Goal: Use online tool/utility: Utilize a website feature to perform a specific function

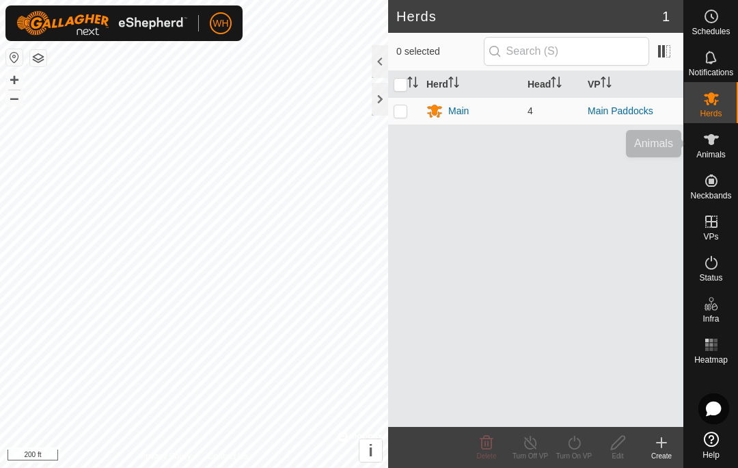
click at [705, 163] on div "Animals" at bounding box center [711, 143] width 54 height 41
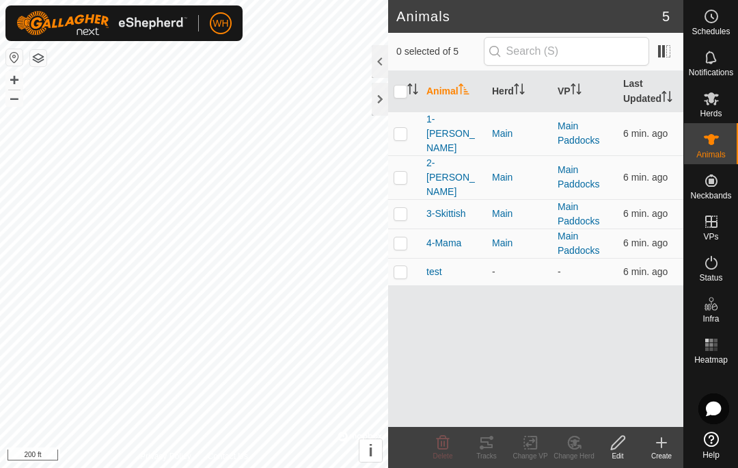
click at [397, 129] on p-checkbox at bounding box center [401, 133] width 14 height 11
click at [485, 451] on div "Tracks" at bounding box center [487, 456] width 44 height 10
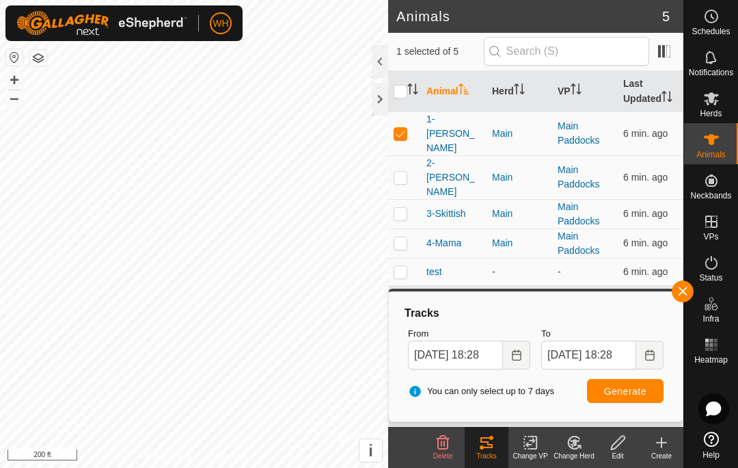
click at [403, 128] on p-checkbox at bounding box center [401, 133] width 14 height 11
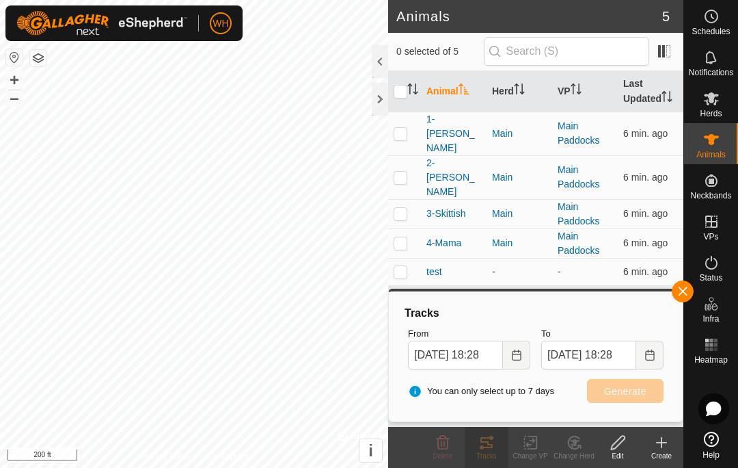
checkbox input "false"
click at [405, 172] on p-checkbox at bounding box center [401, 177] width 14 height 11
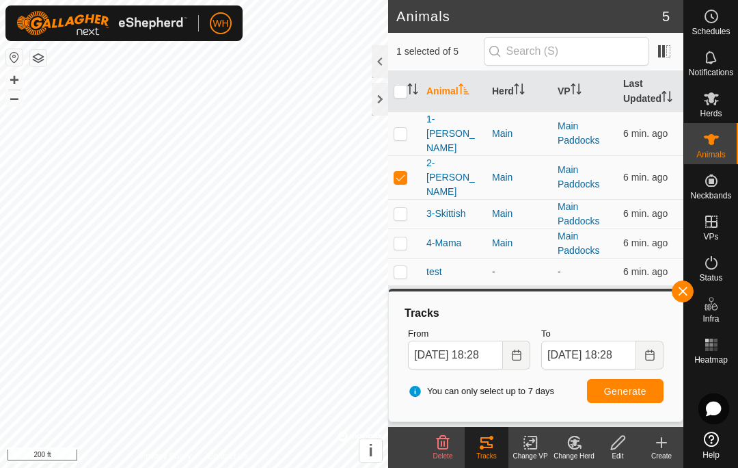
click at [632, 392] on span "Generate" at bounding box center [625, 391] width 42 height 11
click at [395, 162] on td at bounding box center [404, 177] width 33 height 44
checkbox input "false"
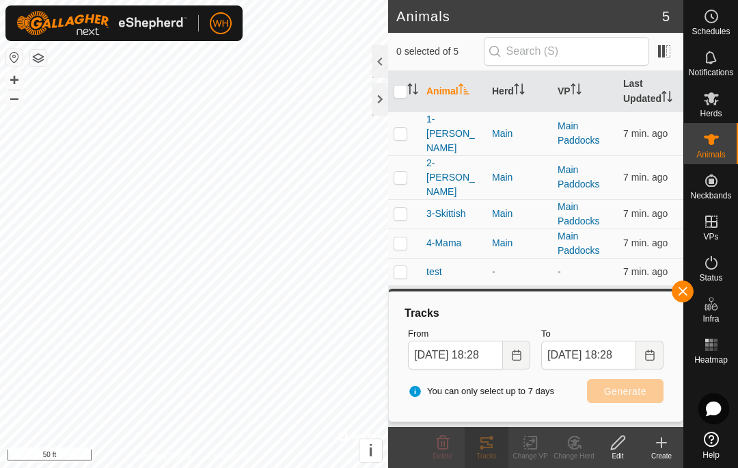
click at [403, 208] on p-checkbox at bounding box center [401, 213] width 14 height 11
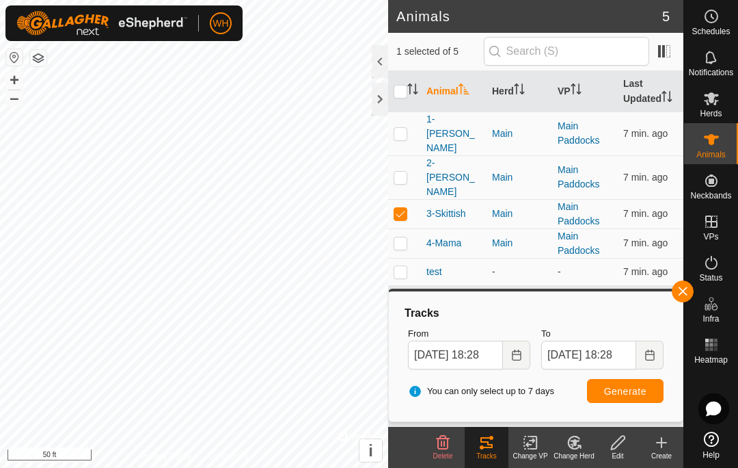
click at [616, 394] on span "Generate" at bounding box center [625, 391] width 42 height 11
click at [405, 208] on p-checkbox at bounding box center [401, 213] width 14 height 11
checkbox input "false"
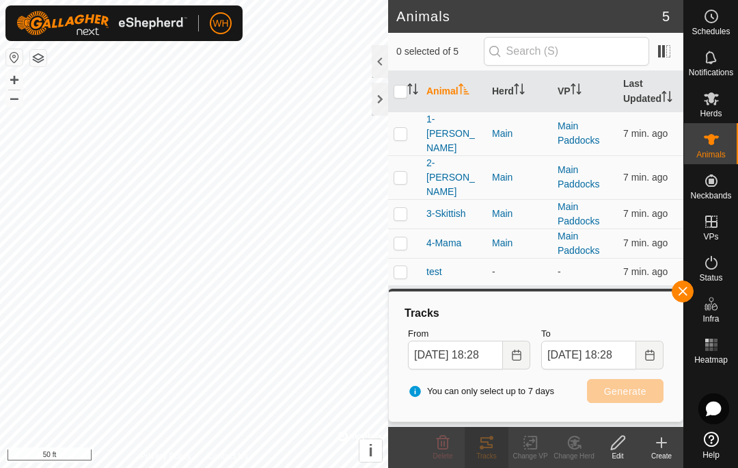
click at [395, 237] on p-checkbox at bounding box center [401, 242] width 14 height 11
checkbox input "true"
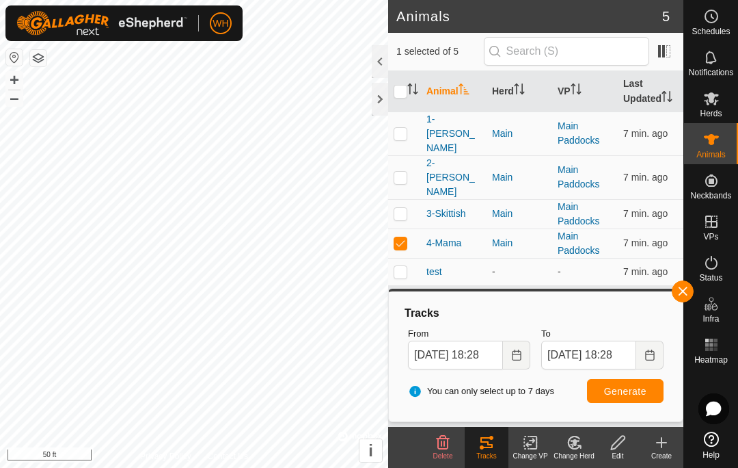
click at [629, 388] on span "Generate" at bounding box center [625, 391] width 42 height 11
click at [397, 208] on p-checkbox at bounding box center [401, 213] width 14 height 11
checkbox input "true"
click at [626, 391] on span "Generate" at bounding box center [625, 391] width 42 height 11
click at [402, 237] on p-checkbox at bounding box center [401, 242] width 14 height 11
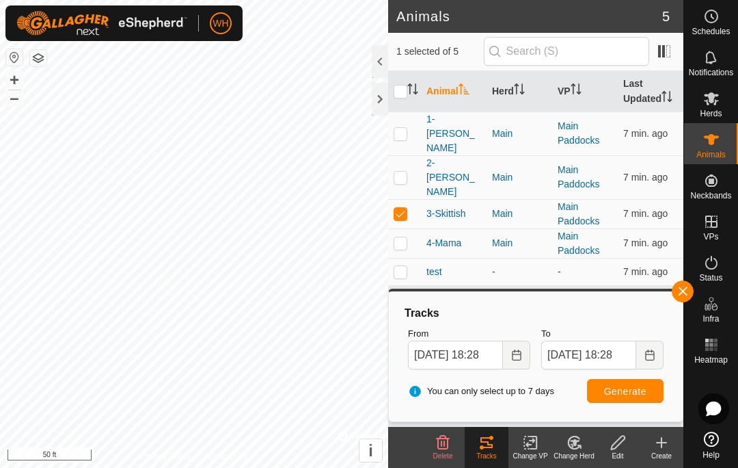
checkbox input "false"
click at [622, 389] on span "Generate" at bounding box center [625, 391] width 42 height 11
click at [401, 208] on p-checkbox at bounding box center [401, 213] width 14 height 11
checkbox input "false"
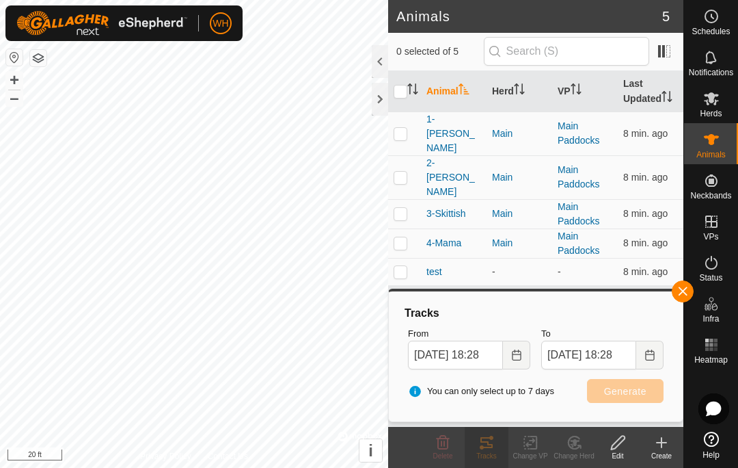
click at [399, 172] on p-checkbox at bounding box center [401, 177] width 14 height 11
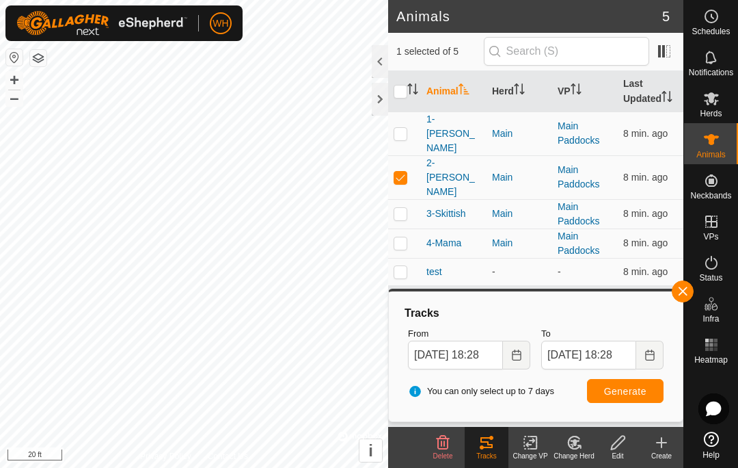
click at [647, 385] on button "Generate" at bounding box center [625, 391] width 77 height 24
click at [402, 172] on p-checkbox at bounding box center [401, 177] width 14 height 11
checkbox input "false"
